Goal: Check status

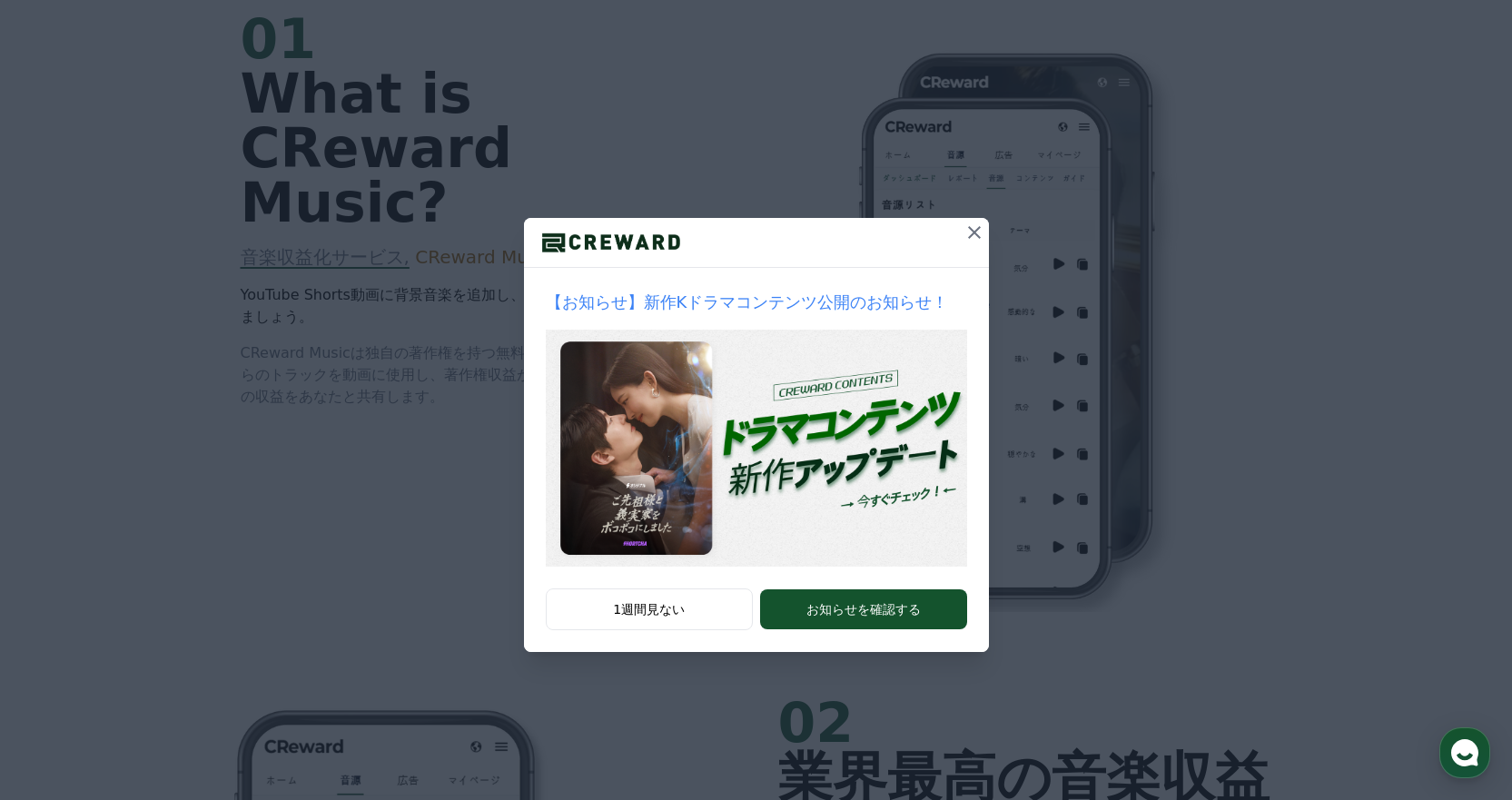
click at [971, 227] on icon at bounding box center [975, 232] width 22 height 22
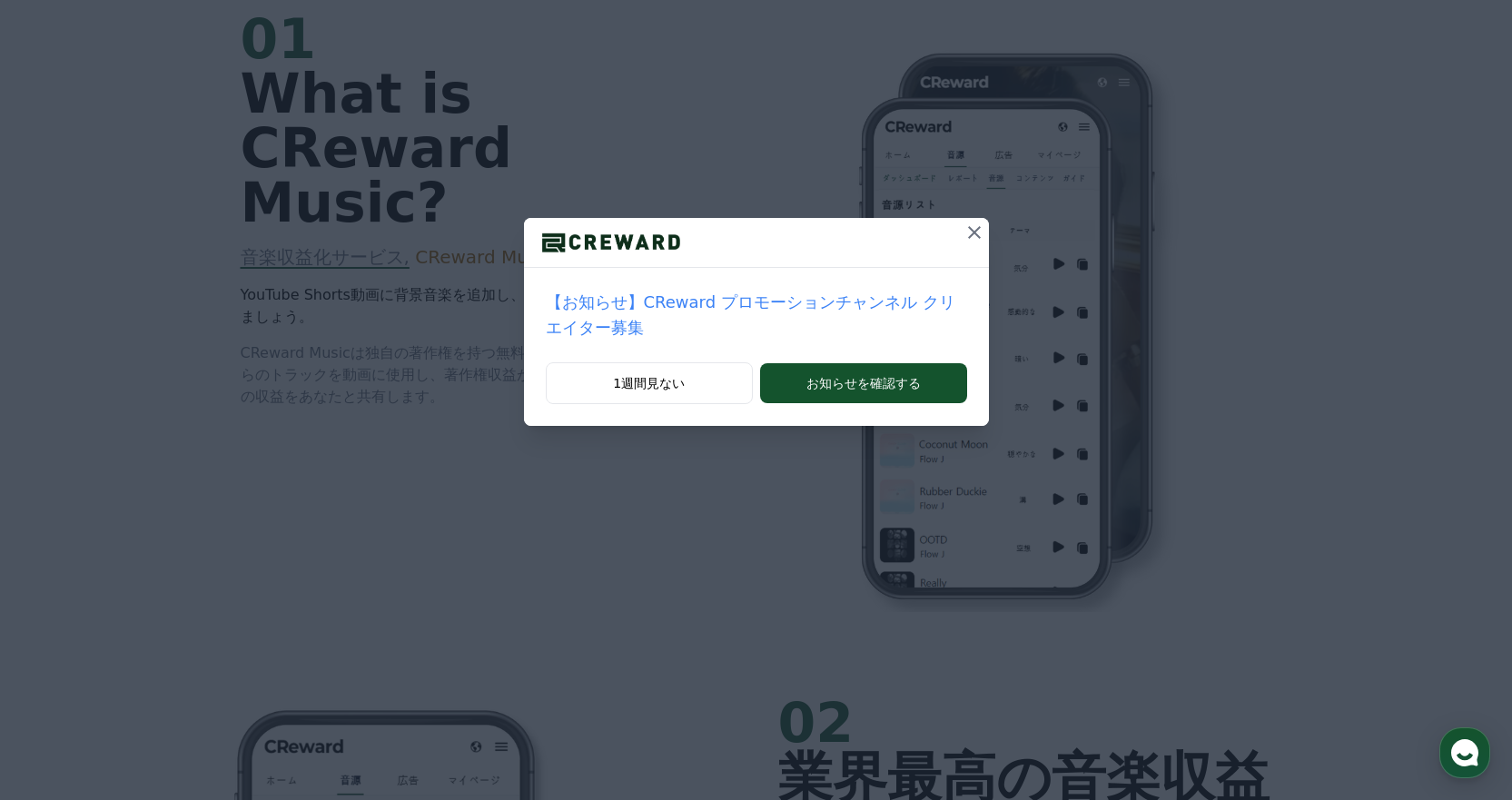
click at [964, 221] on icon at bounding box center [975, 232] width 22 height 22
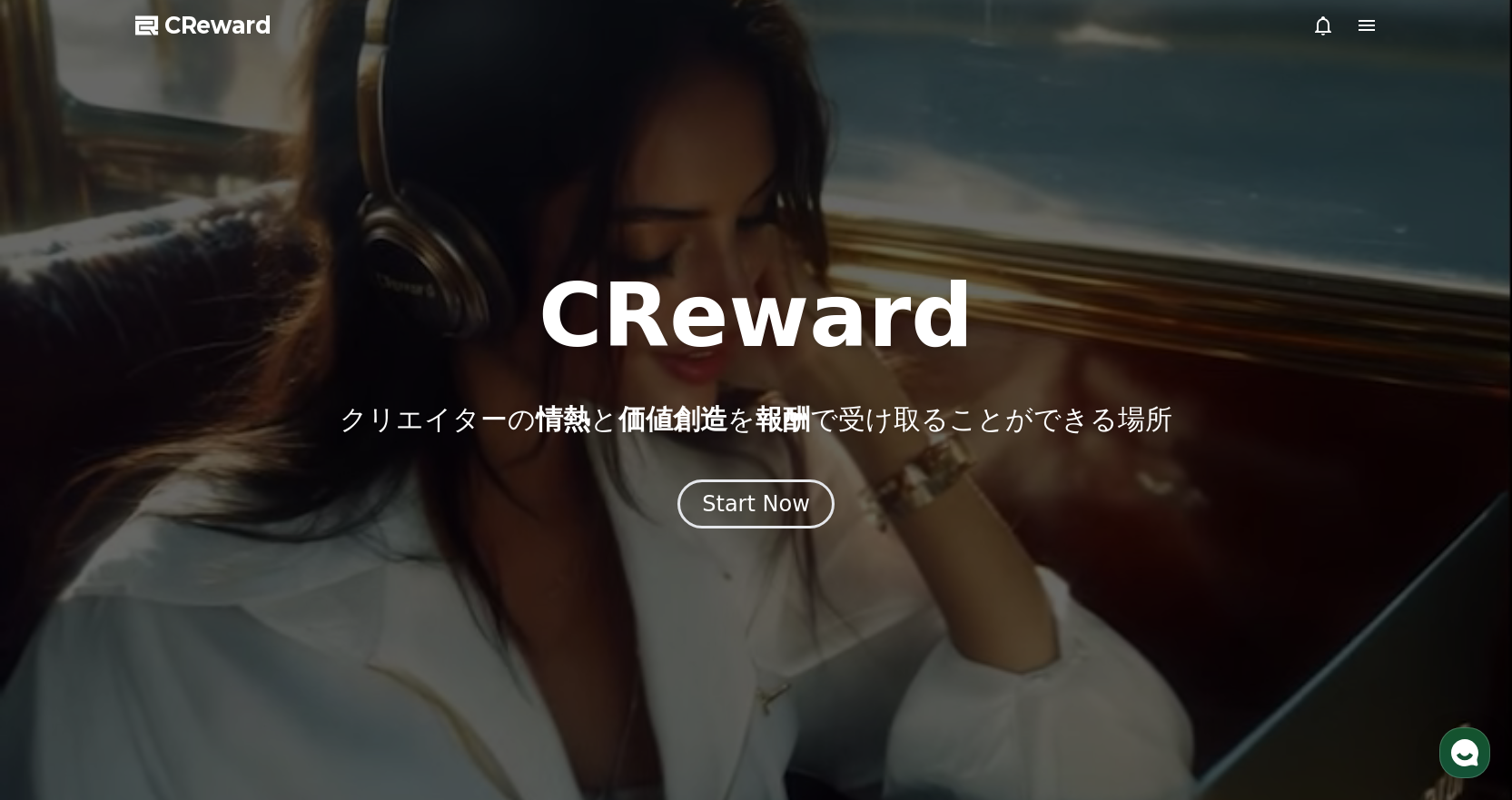
click at [1316, 21] on icon at bounding box center [1323, 25] width 22 height 22
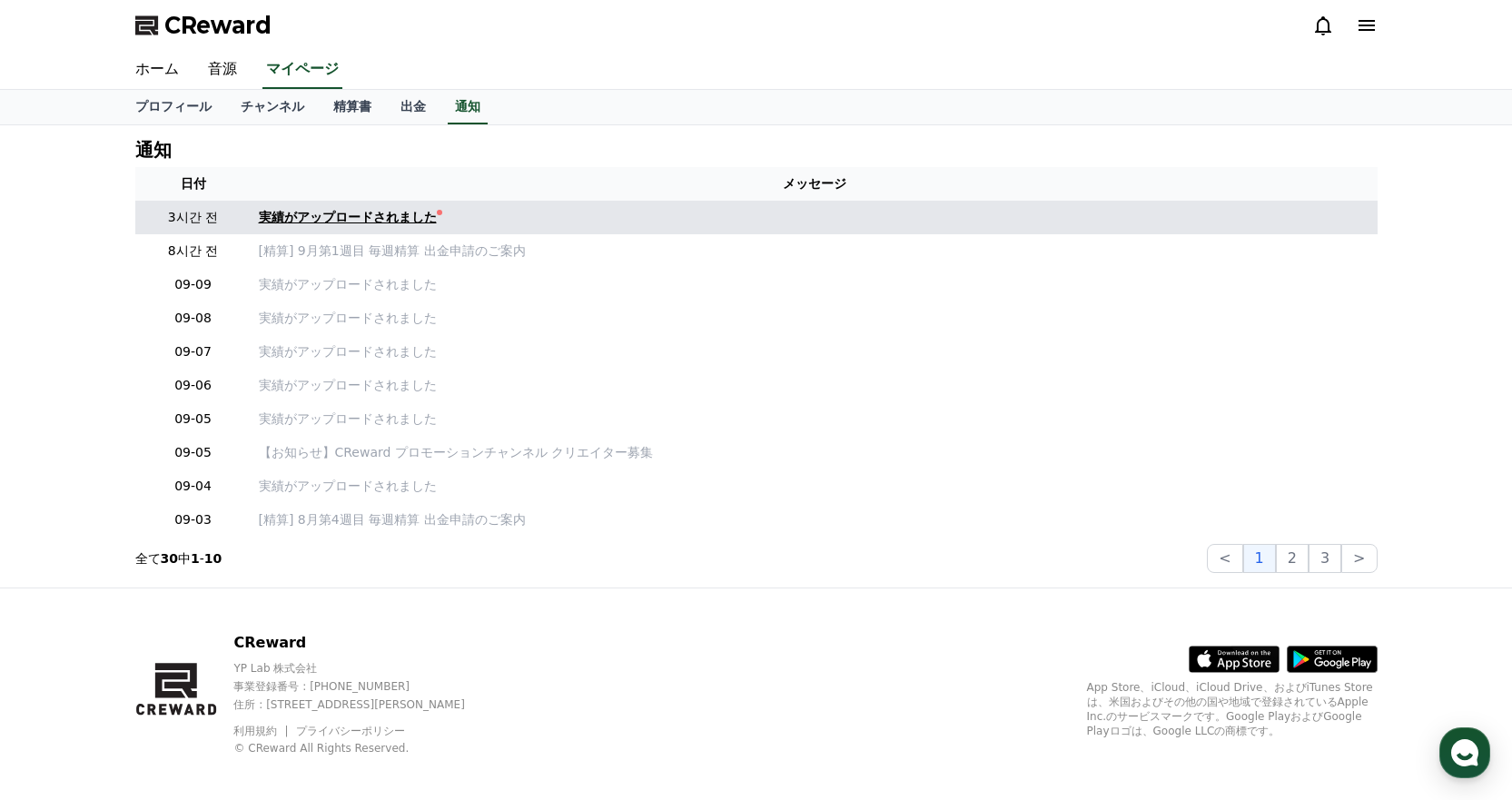
click at [302, 210] on div "実績がアップロードされました" at bounding box center [348, 218] width 178 height 19
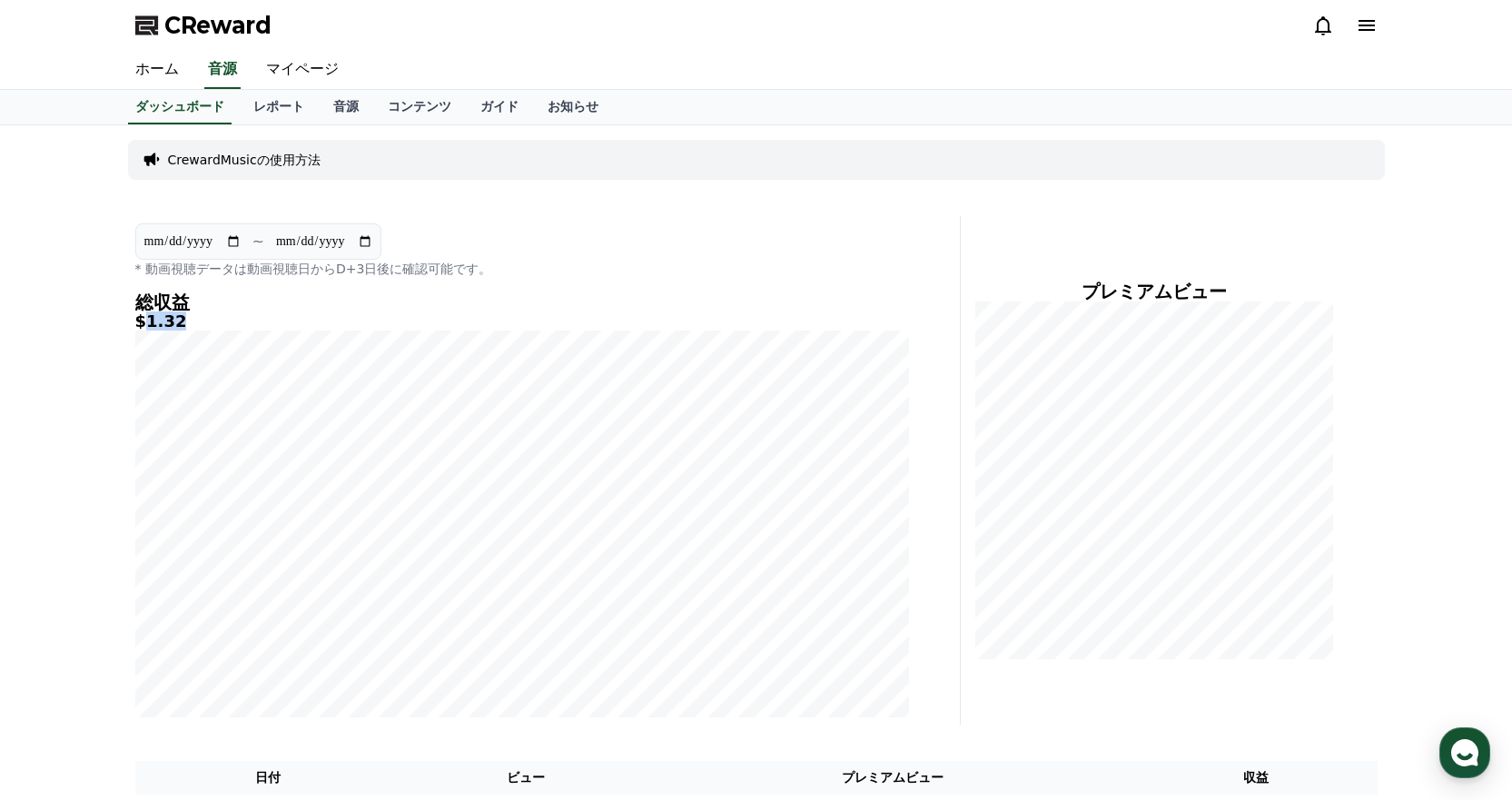
drag, startPoint x: 143, startPoint y: 323, endPoint x: 235, endPoint y: 324, distance: 92.0
click at [232, 324] on h5 "$1.32" at bounding box center [523, 321] width 774 height 18
